Goal: Information Seeking & Learning: Learn about a topic

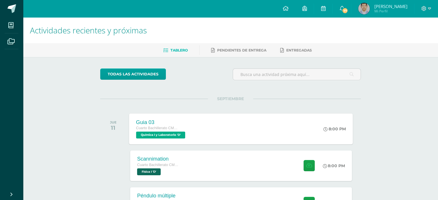
click at [204, 126] on div "Guia 03 Cuarto Bachillerato CMP Bachillerato en CCLL con Orientación en Computa…" at bounding box center [241, 128] width 224 height 31
drag, startPoint x: 320, startPoint y: 11, endPoint x: 314, endPoint y: 11, distance: 6.0
click at [321, 11] on span at bounding box center [323, 8] width 5 height 6
click at [8, 12] on span at bounding box center [11, 8] width 9 height 9
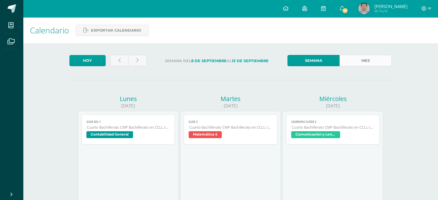
click at [362, 59] on link "Mes" at bounding box center [365, 60] width 52 height 11
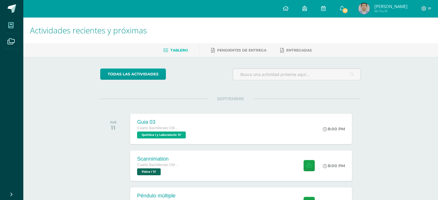
click at [10, 27] on icon at bounding box center [10, 25] width 5 height 6
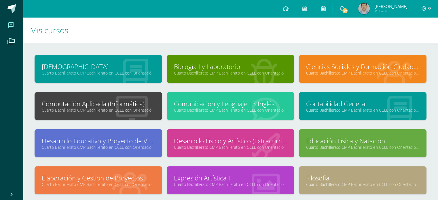
click at [263, 73] on link "Cuarto Bachillerato CMP Bachillerato en CCLL con Orientación en Computación "D"" at bounding box center [230, 72] width 113 height 5
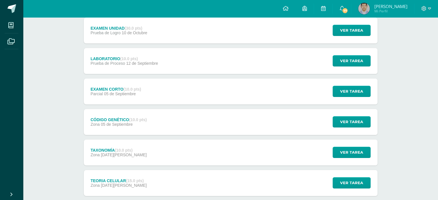
scroll to position [96, 0]
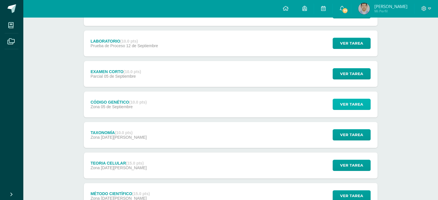
click at [356, 105] on span "Ver tarea" at bounding box center [351, 104] width 23 height 11
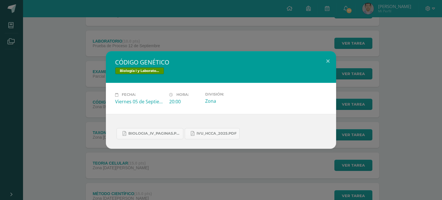
click at [83, 107] on div "CÓDIGO GENÉTICO Biología I y Laboratorio Fecha: Viernes 05 de Septiembre Hora: …" at bounding box center [221, 99] width 438 height 97
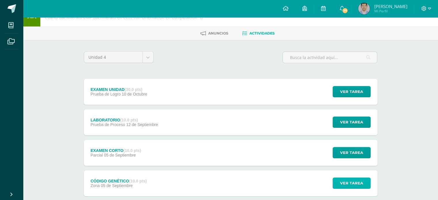
scroll to position [0, 0]
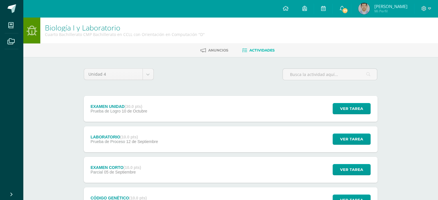
click at [199, 44] on div "Anuncios Actividades" at bounding box center [237, 50] width 429 height 14
click at [207, 47] on link "Anuncios" at bounding box center [214, 50] width 28 height 9
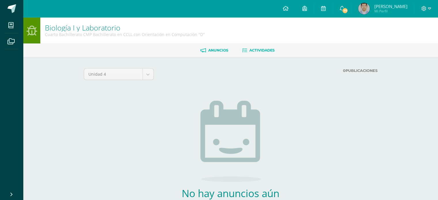
click at [247, 50] on link "Actividades" at bounding box center [258, 50] width 33 height 9
